Goal: Check status: Check status

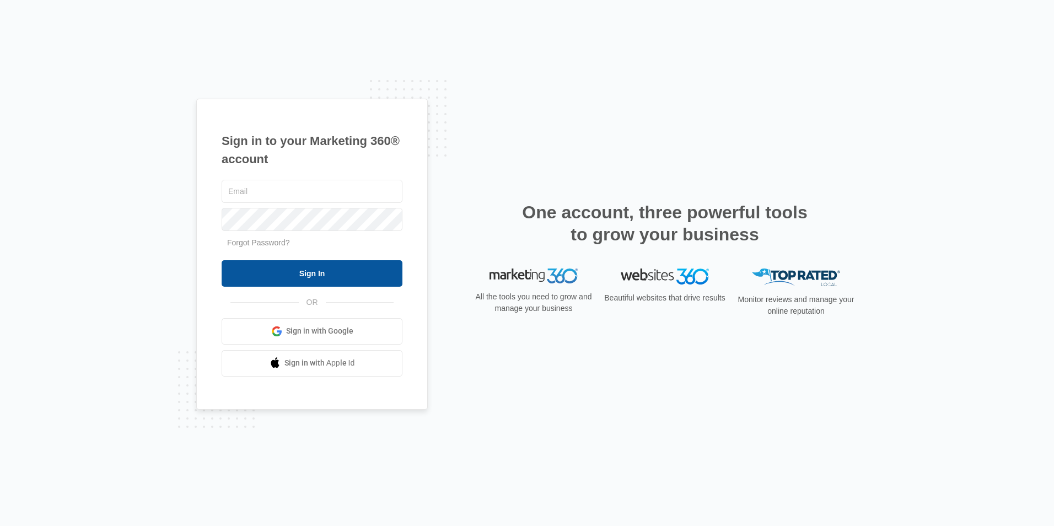
type input "[EMAIL_ADDRESS][DOMAIN_NAME]"
click at [304, 272] on input "Sign In" at bounding box center [312, 273] width 181 height 26
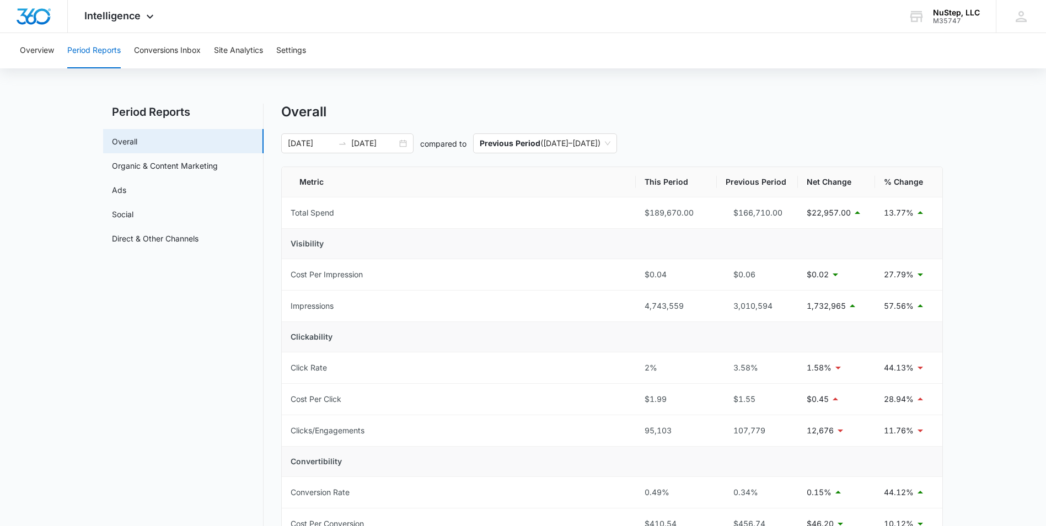
click at [637, 87] on div "Overview Period Reports Conversions Inbox Site Analytics Settings Period Report…" at bounding box center [523, 501] width 1046 height 936
click at [939, 111] on div "Overall" at bounding box center [612, 112] width 662 height 17
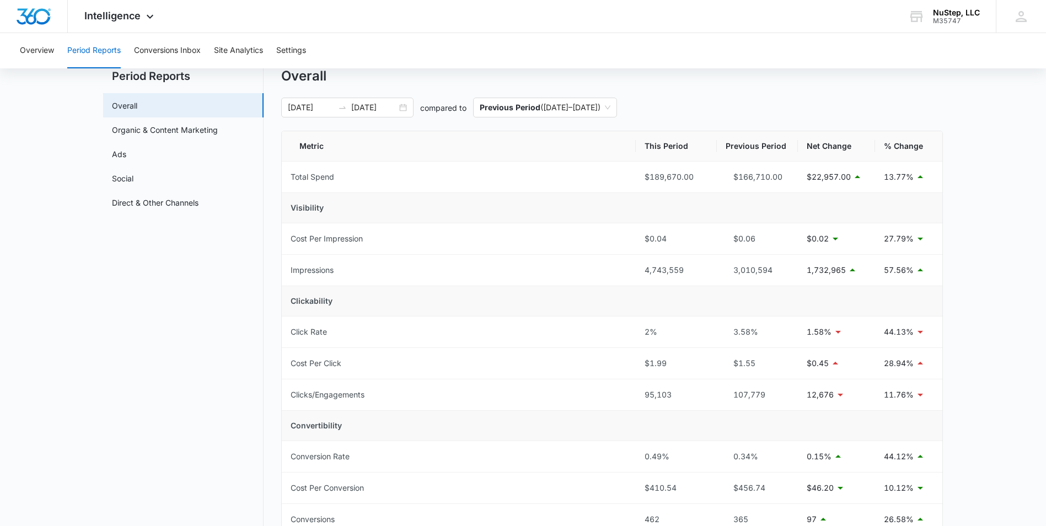
scroll to position [55, 0]
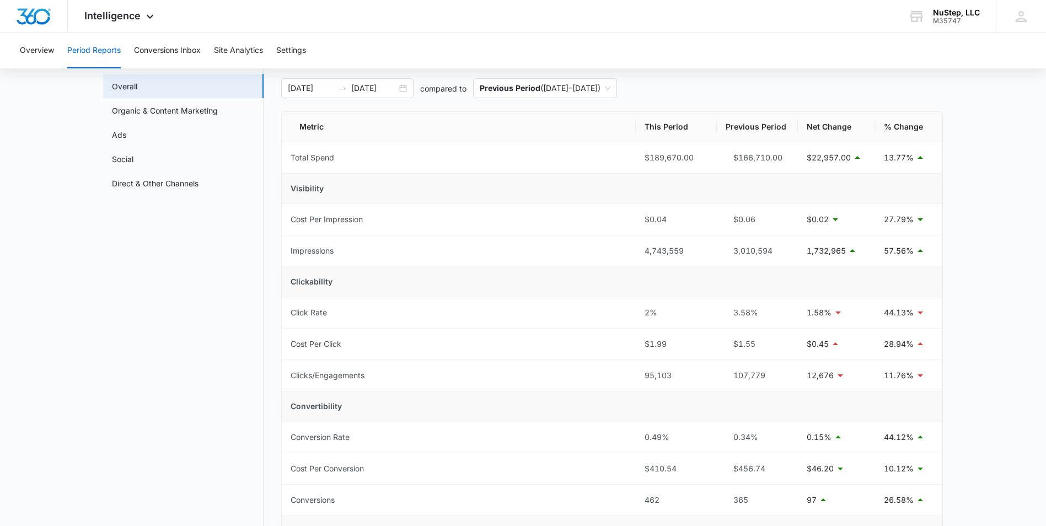
click at [979, 187] on main "Period Reports Overall Organic & Content Marketing Ads Social Direct & Other Ch…" at bounding box center [523, 481] width 1046 height 865
click at [987, 233] on main "Period Reports Overall Organic & Content Marketing Ads Social Direct & Other Ch…" at bounding box center [523, 481] width 1046 height 865
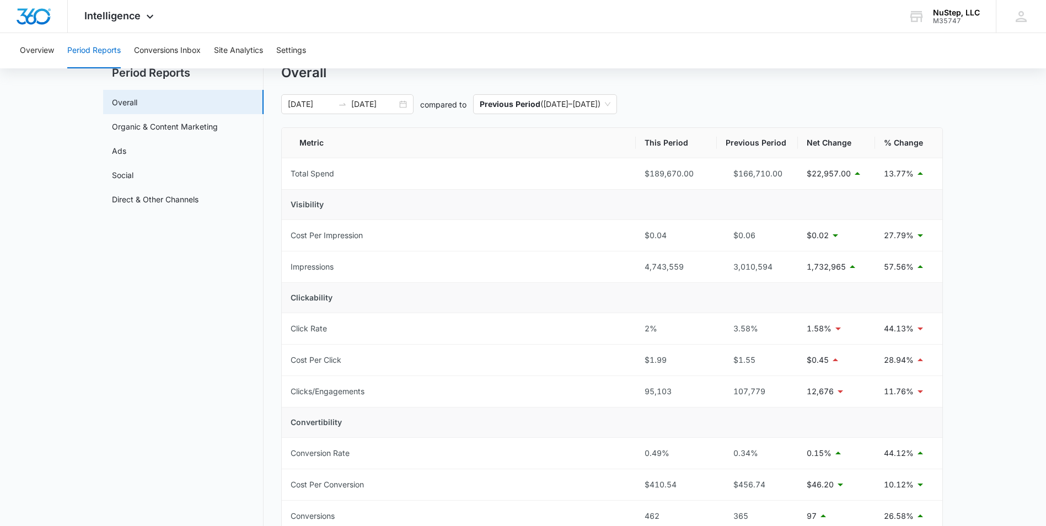
scroll to position [0, 0]
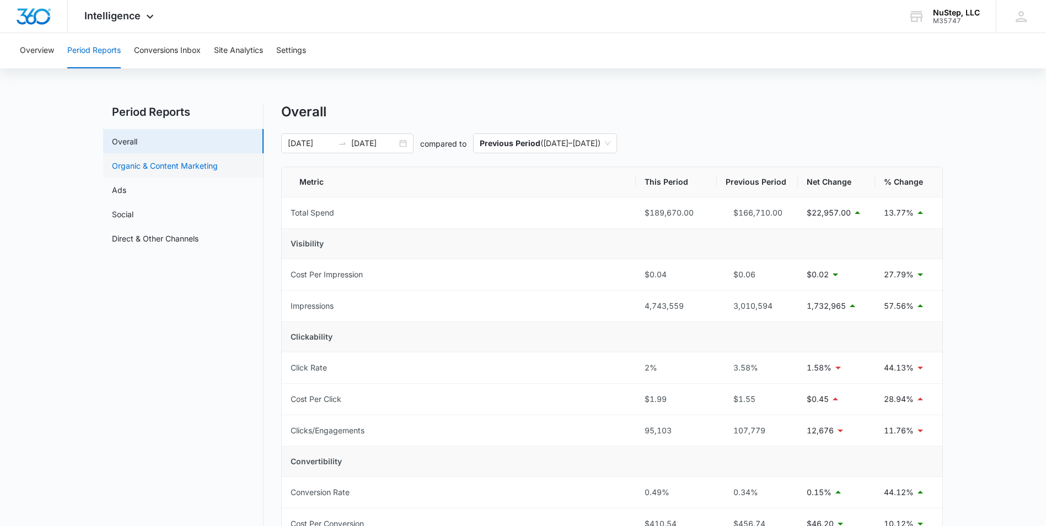
click at [191, 160] on link "Organic & Content Marketing" at bounding box center [165, 166] width 106 height 12
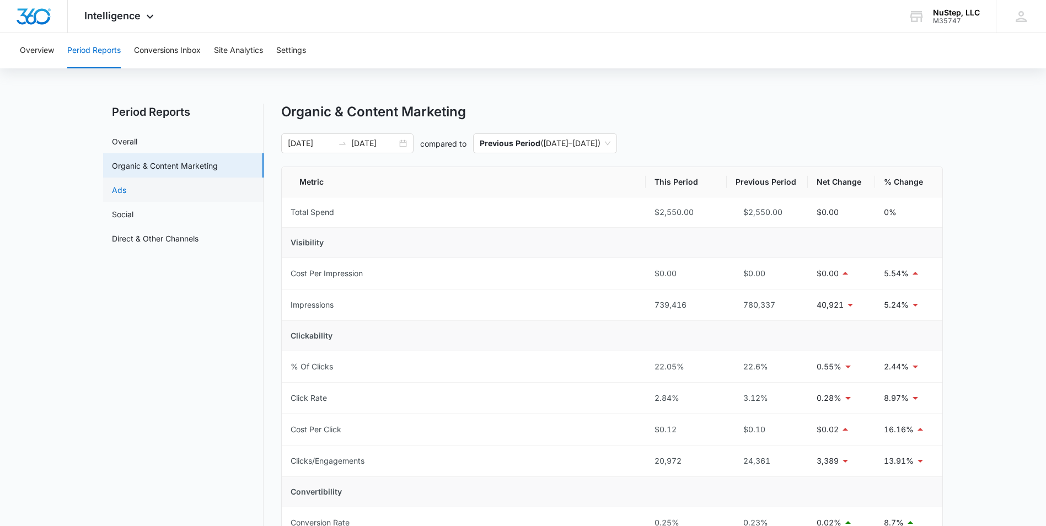
click at [126, 196] on link "Ads" at bounding box center [119, 190] width 14 height 12
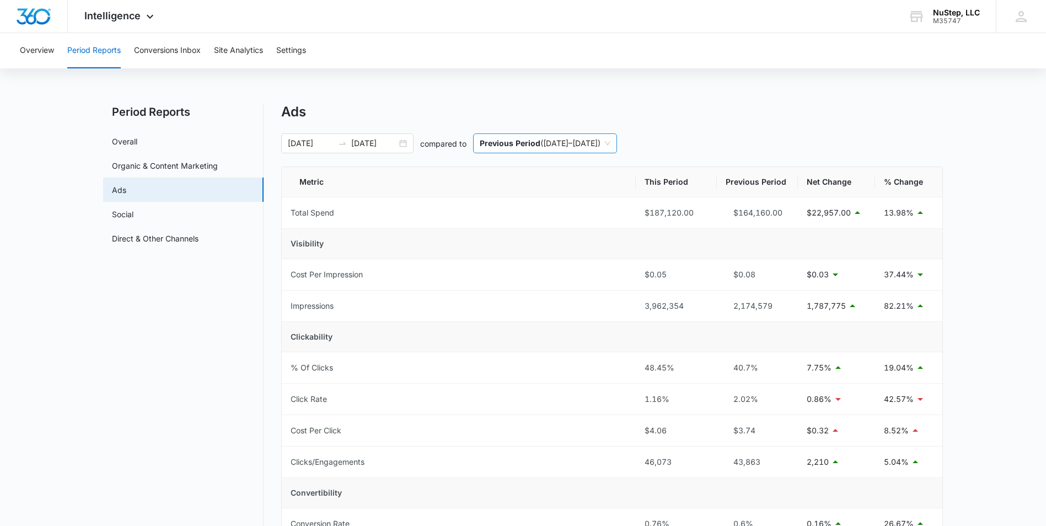
click at [617, 139] on div "Previous Period ( 12/31/2024 – 03/31/2025 )" at bounding box center [545, 143] width 144 height 20
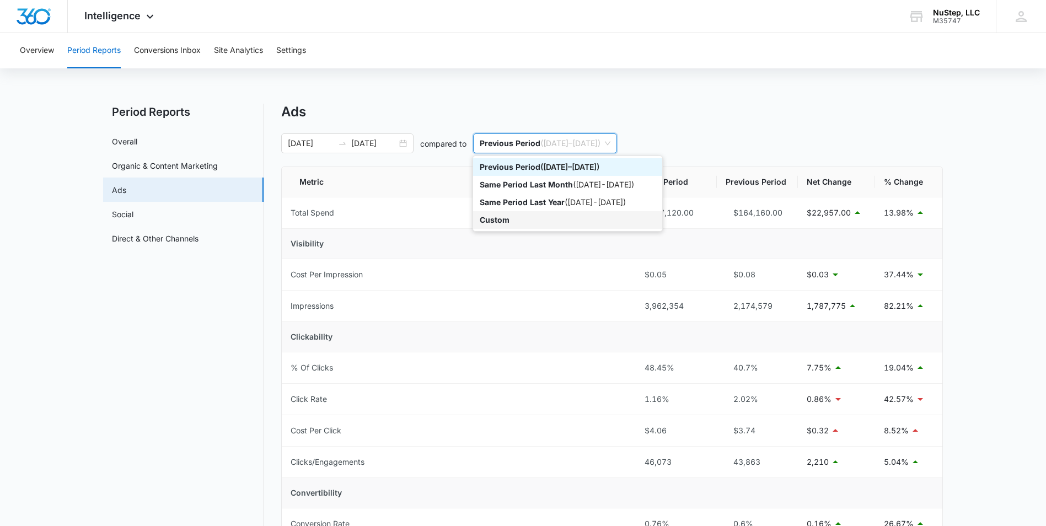
click at [608, 218] on div "Custom" at bounding box center [568, 220] width 176 height 12
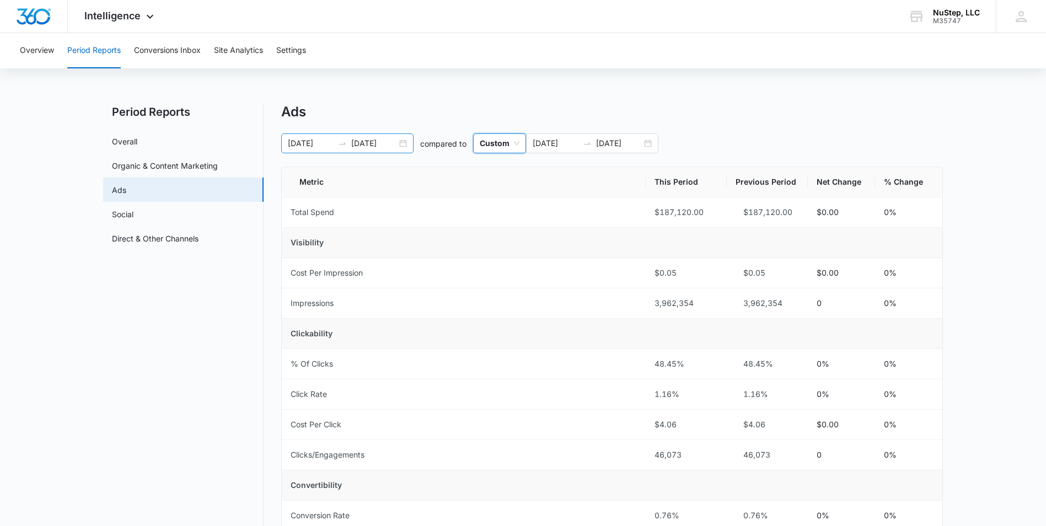
click at [403, 144] on div "04/01/2025 06/30/2025" at bounding box center [347, 143] width 132 height 20
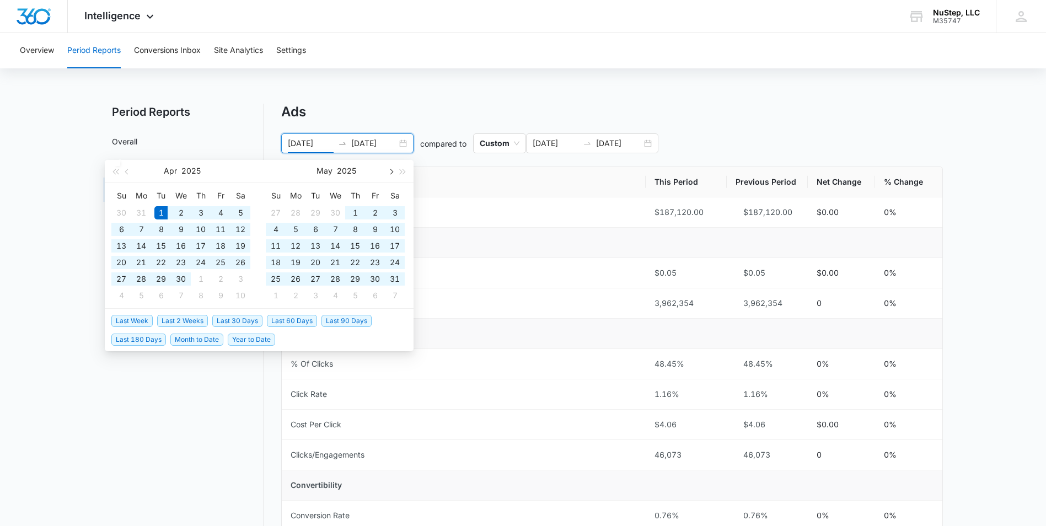
click at [390, 169] on span "button" at bounding box center [391, 172] width 6 height 6
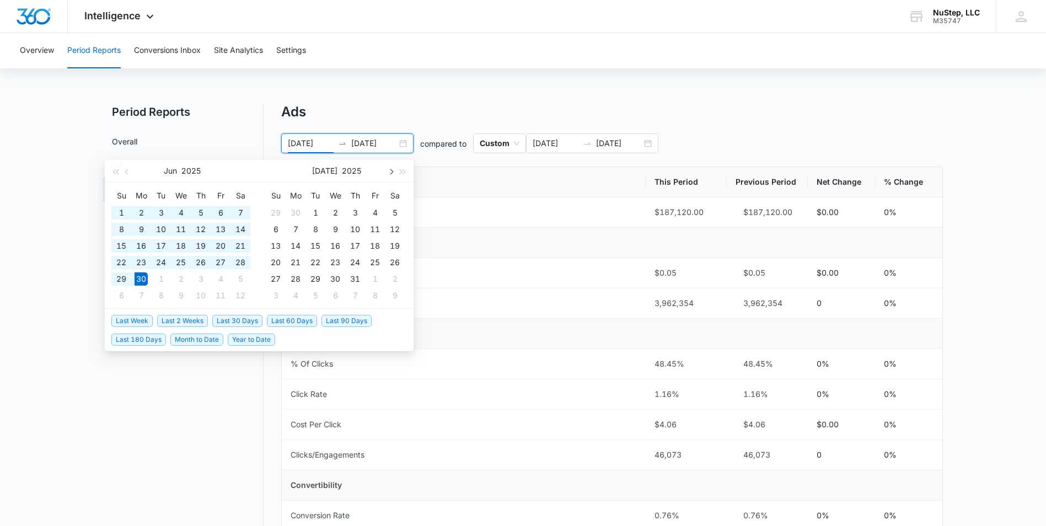
click at [390, 169] on span "button" at bounding box center [391, 172] width 6 height 6
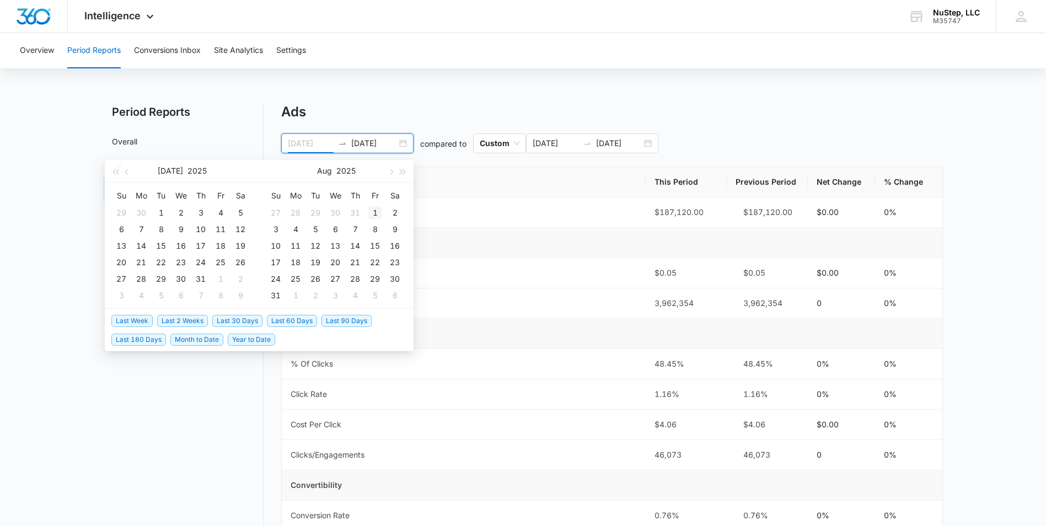
type input "08/01/2025"
click at [376, 211] on div "1" at bounding box center [374, 212] width 13 height 13
click at [394, 170] on button "button" at bounding box center [390, 171] width 12 height 22
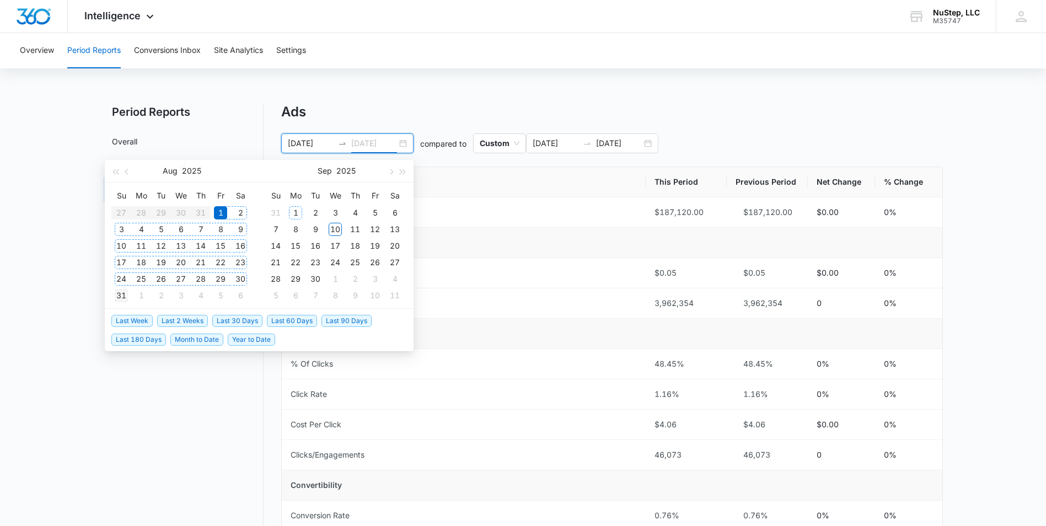
type input "08/31/2025"
click at [120, 296] on div "31" at bounding box center [121, 295] width 13 height 13
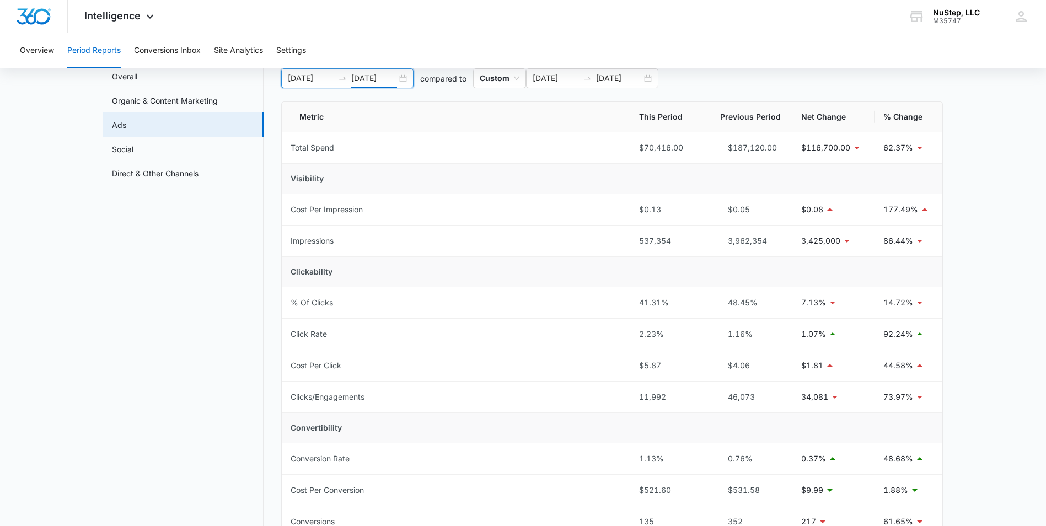
scroll to position [10, 0]
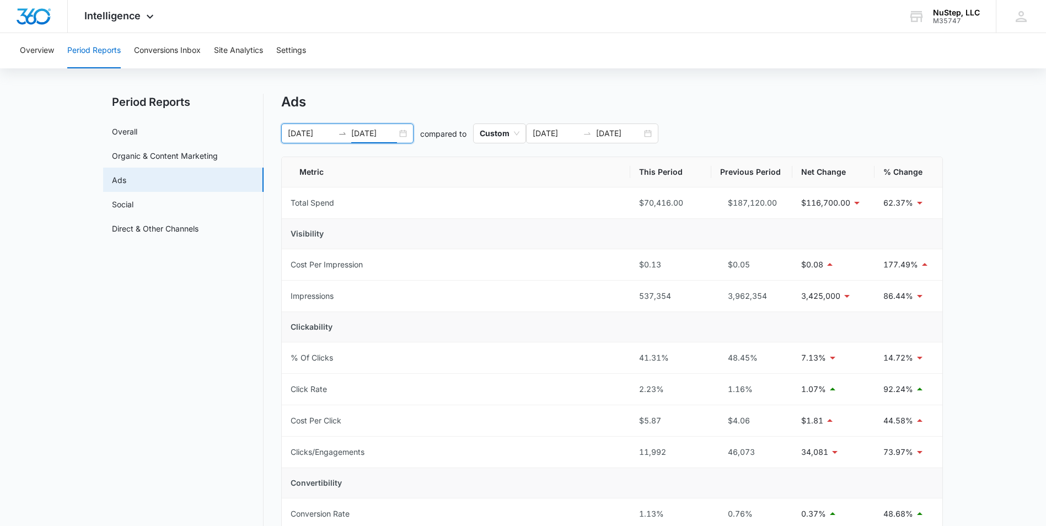
click at [404, 132] on div "08/01/2025 08/31/2025" at bounding box center [347, 134] width 132 height 20
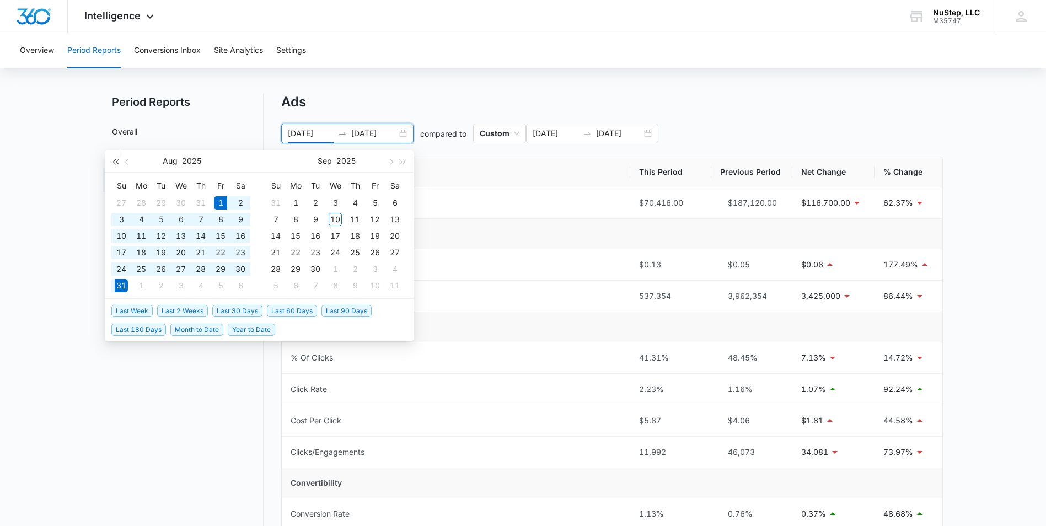
click at [114, 162] on span "button" at bounding box center [115, 162] width 6 height 6
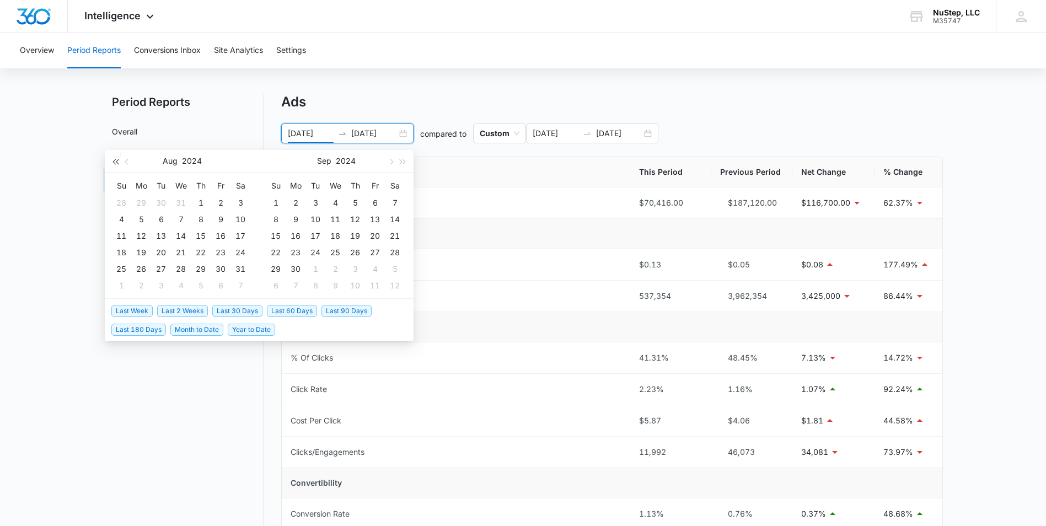
click at [114, 162] on span "button" at bounding box center [115, 162] width 6 height 6
click at [394, 158] on button "button" at bounding box center [390, 161] width 12 height 22
click at [393, 158] on button "button" at bounding box center [390, 161] width 12 height 22
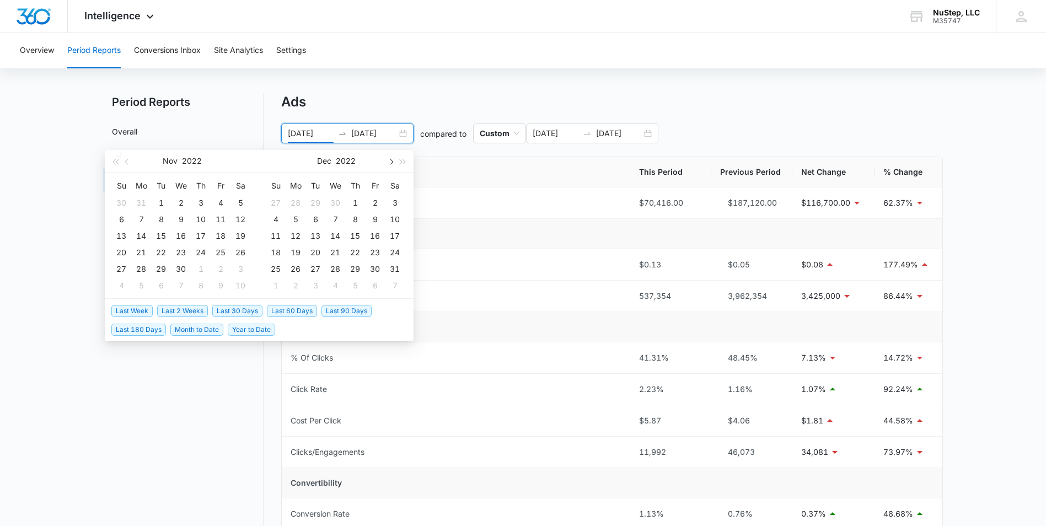
click at [393, 158] on button "button" at bounding box center [390, 161] width 12 height 22
click at [401, 161] on span "button" at bounding box center [403, 162] width 6 height 6
click at [390, 162] on span "button" at bounding box center [391, 162] width 6 height 6
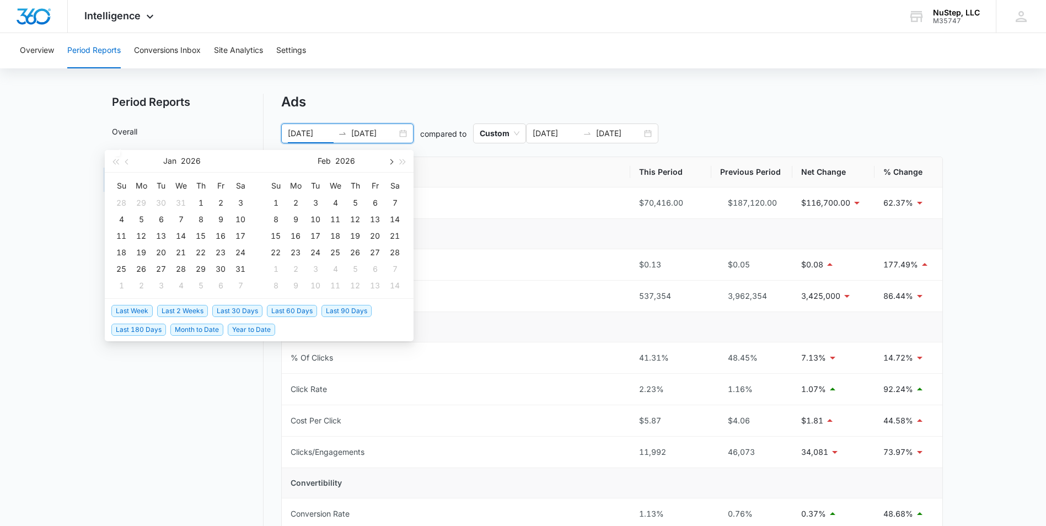
click at [390, 162] on span "button" at bounding box center [391, 162] width 6 height 6
click at [390, 160] on span "button" at bounding box center [391, 162] width 6 height 6
type input "06/01/2026"
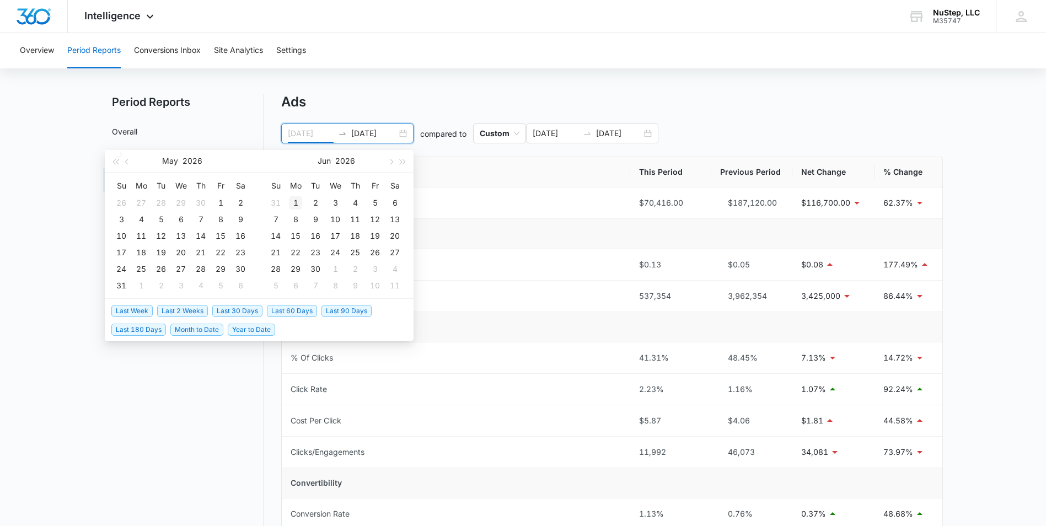
click at [297, 202] on div "1" at bounding box center [295, 202] width 13 height 13
click at [126, 160] on button "button" at bounding box center [127, 161] width 12 height 22
click at [115, 161] on span "button" at bounding box center [115, 162] width 6 height 6
click at [115, 162] on span "button" at bounding box center [115, 162] width 6 height 6
type input "08/01/2025"
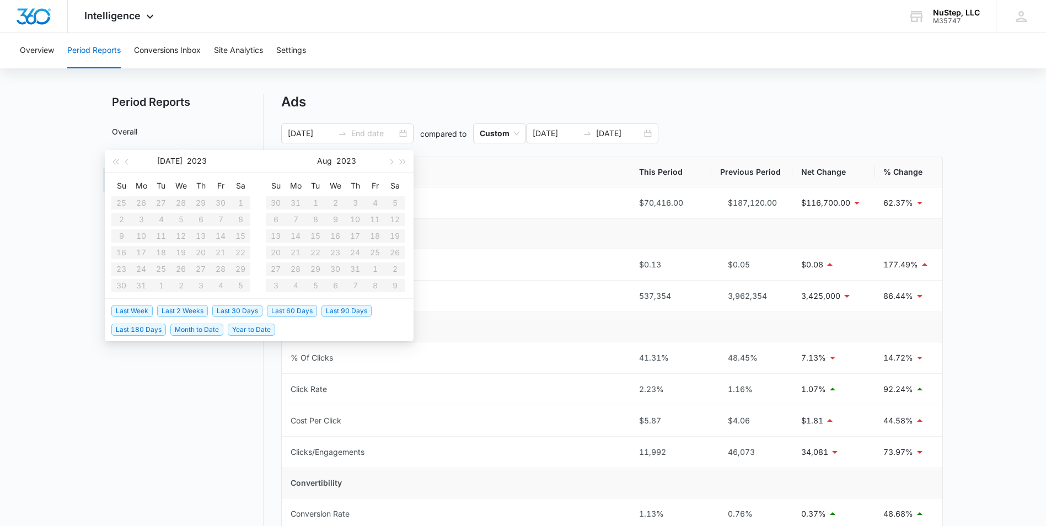
type input "08/31/2025"
click at [412, 111] on div "Ads 08/01/2025 08/31/2025 compared to Custom 04/01/2025 06/30/2025 Metric This …" at bounding box center [612, 435] width 662 height 682
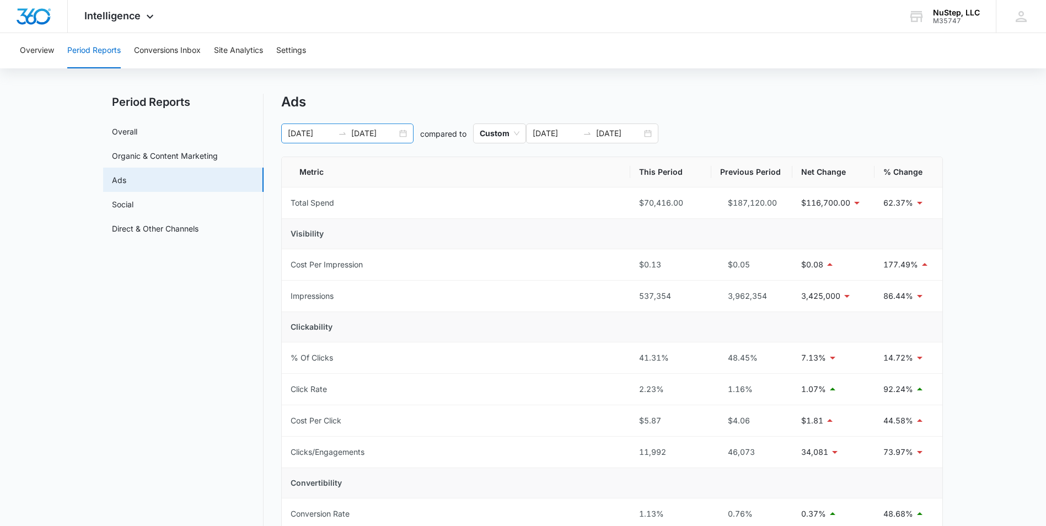
click at [405, 133] on div "08/01/2025 08/31/2025" at bounding box center [347, 134] width 132 height 20
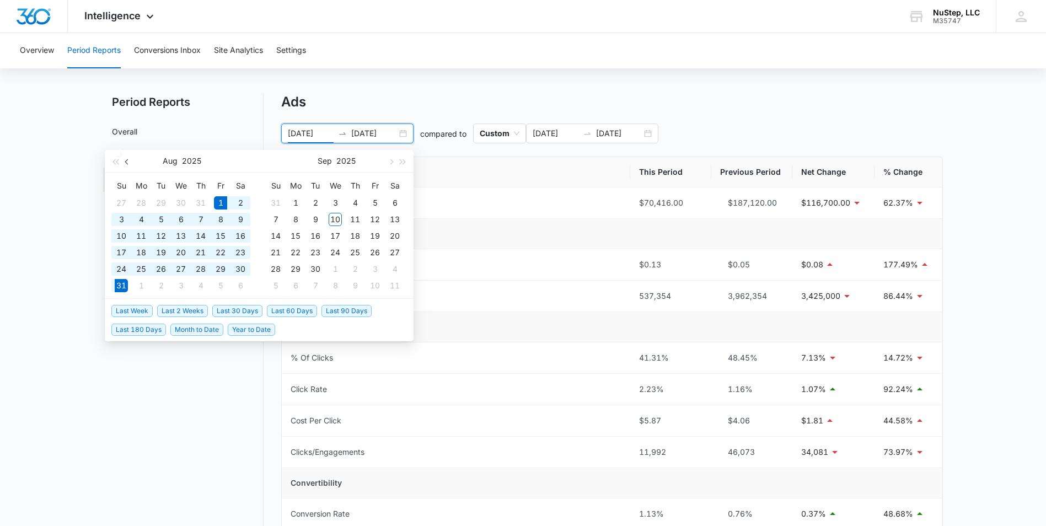
click at [128, 165] on button "button" at bounding box center [127, 161] width 12 height 22
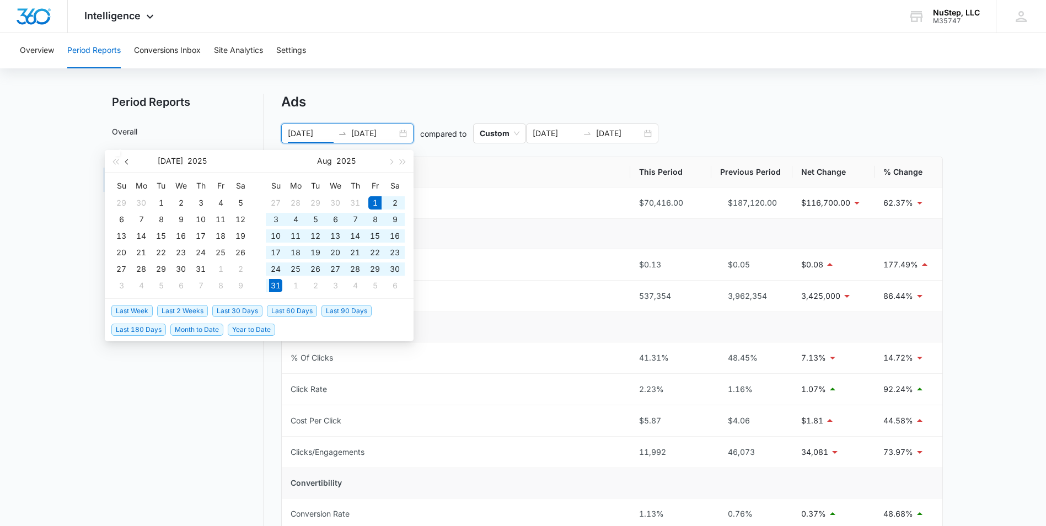
click at [128, 165] on button "button" at bounding box center [127, 161] width 12 height 22
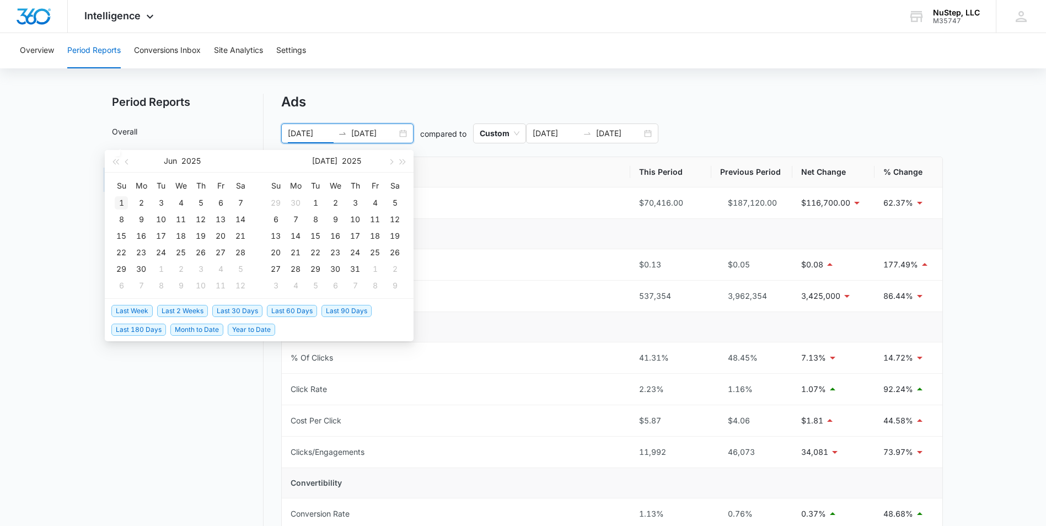
type input "06/01/2025"
click at [122, 204] on div "1" at bounding box center [121, 202] width 13 height 13
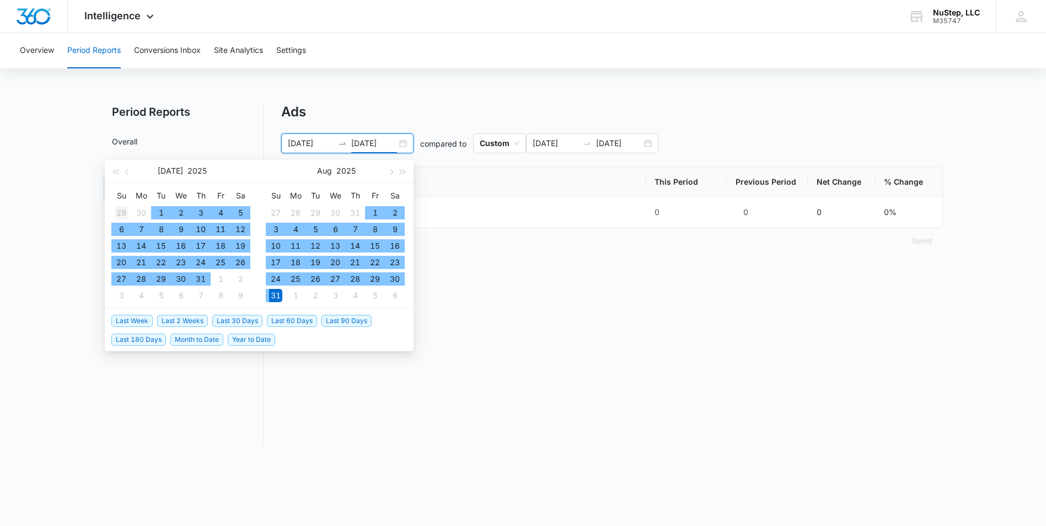
scroll to position [0, 0]
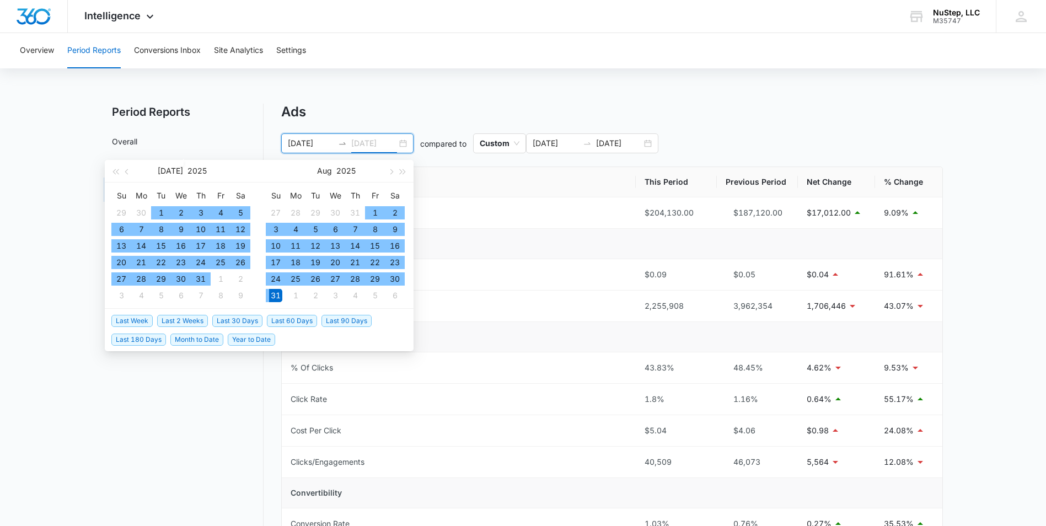
type input "08/31/2025"
click at [276, 294] on div "31" at bounding box center [275, 295] width 13 height 13
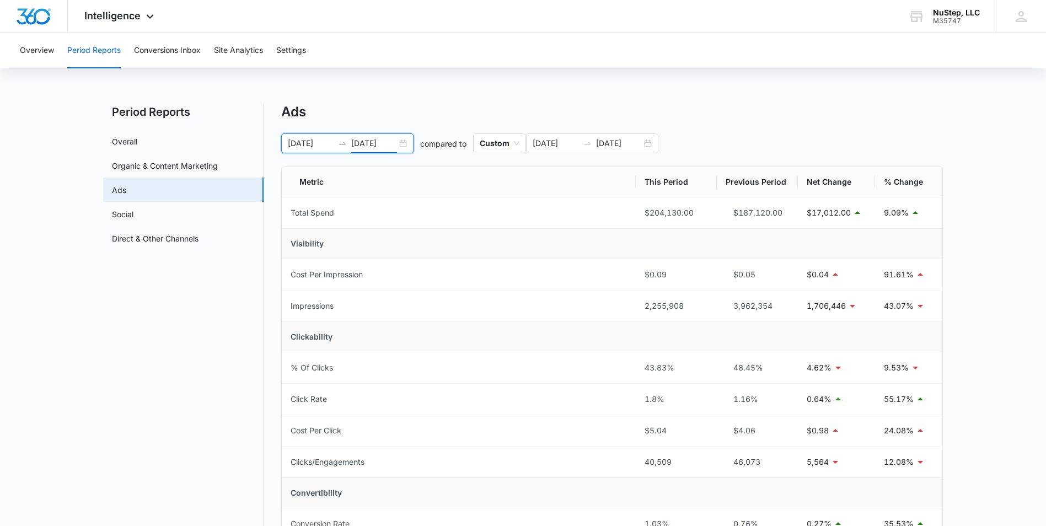
click at [628, 86] on div "Overview Period Reports Conversions Inbox Site Analytics Settings Period Report…" at bounding box center [523, 422] width 1046 height 779
click at [133, 217] on link "Social" at bounding box center [123, 214] width 22 height 12
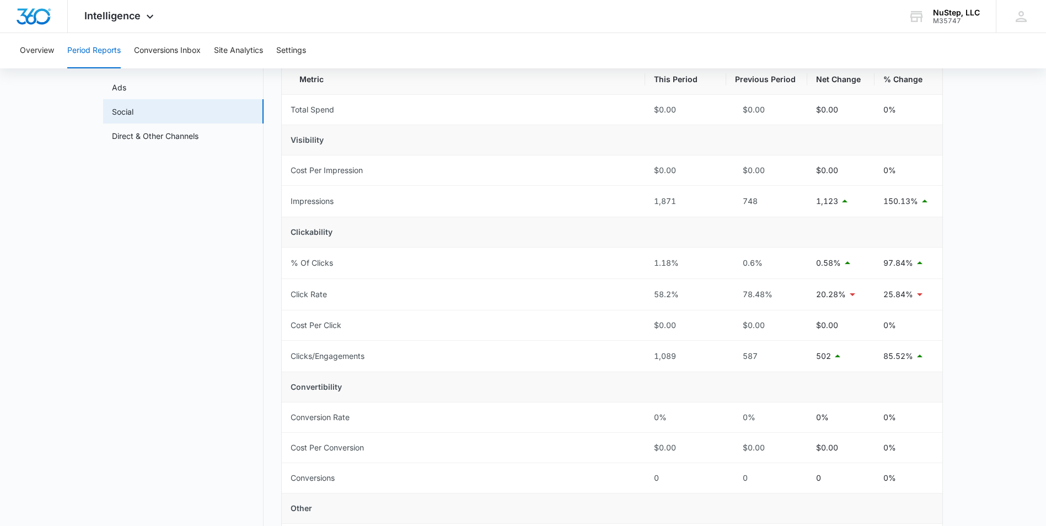
scroll to position [54, 0]
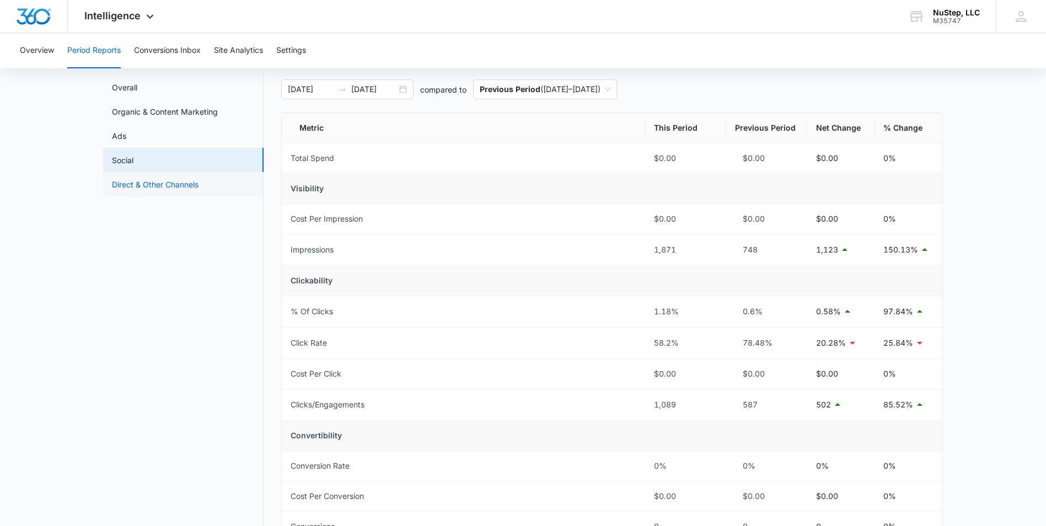
click at [172, 179] on link "Direct & Other Channels" at bounding box center [155, 185] width 87 height 12
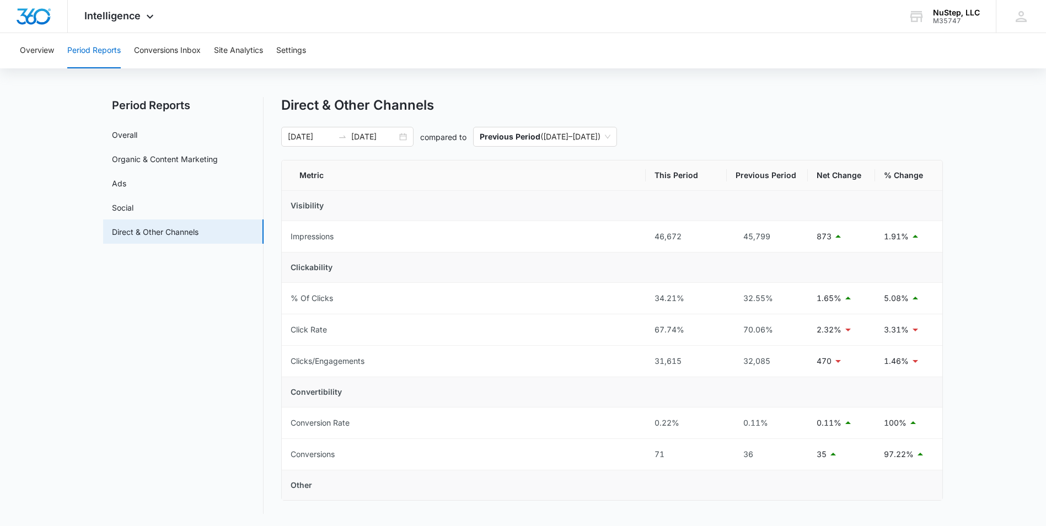
scroll to position [8, 0]
click at [137, 135] on link "Overall" at bounding box center [124, 134] width 25 height 12
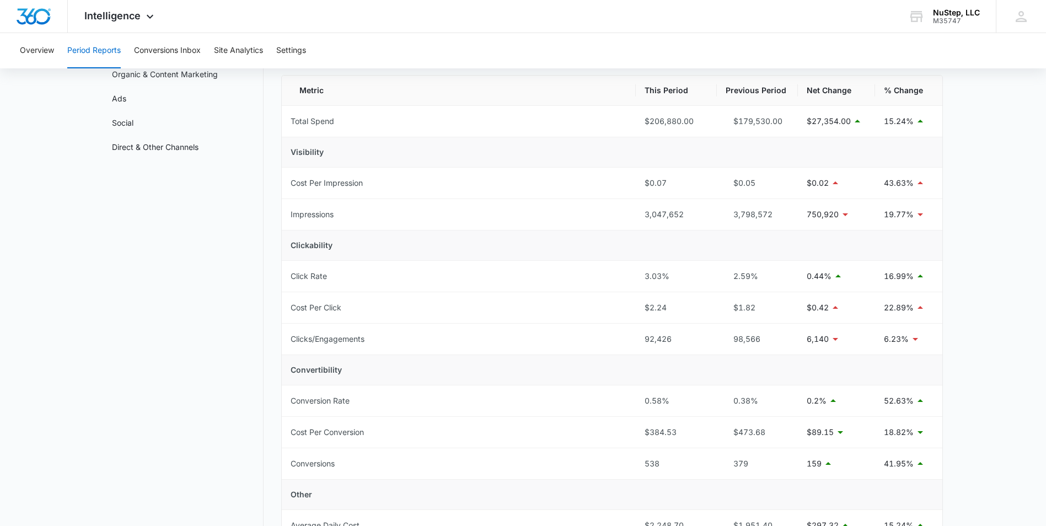
scroll to position [110, 0]
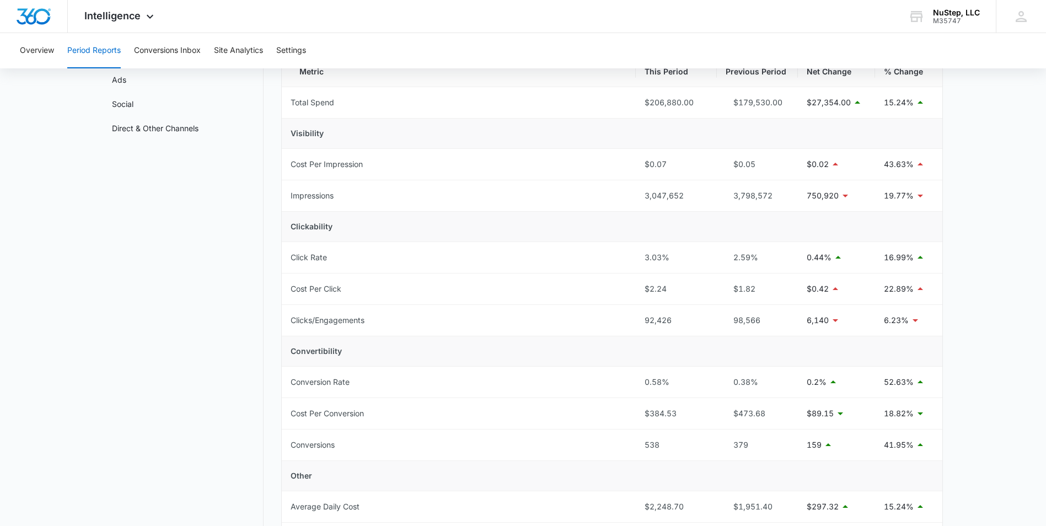
click at [983, 341] on main "Period Reports Overall Organic & Content Marketing Ads Social Direct & Other Ch…" at bounding box center [523, 425] width 1046 height 865
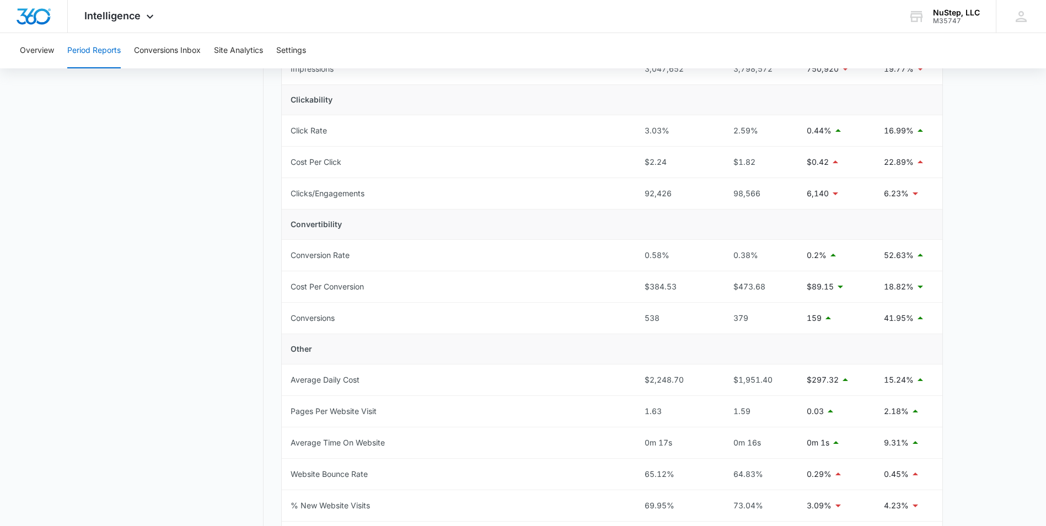
scroll to position [276, 0]
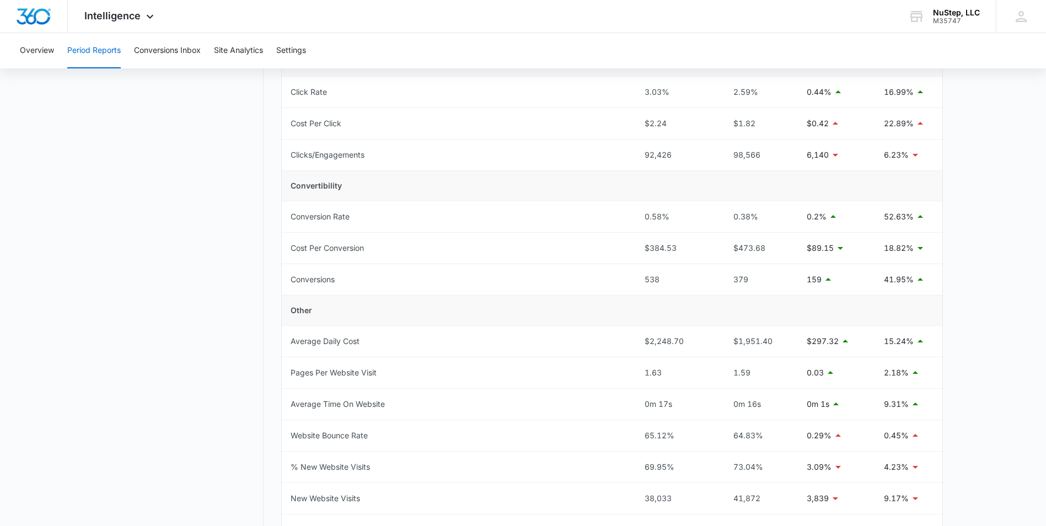
click at [983, 345] on main "Period Reports Overall Organic & Content Marketing Ads Social Direct & Other Ch…" at bounding box center [523, 260] width 1046 height 865
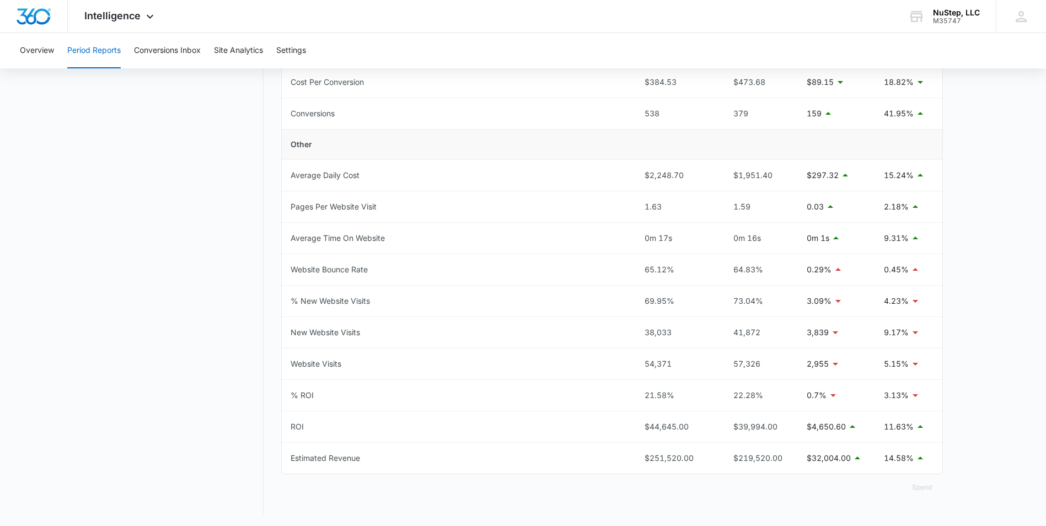
scroll to position [443, 0]
